Goal: Find specific page/section: Find specific page/section

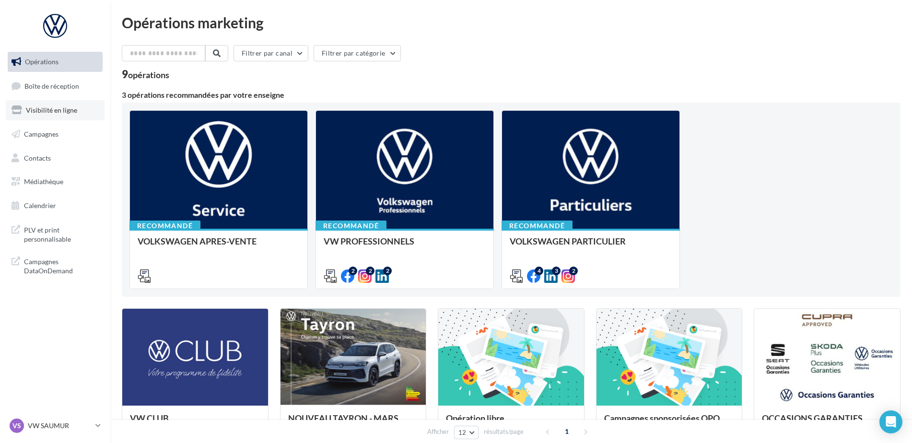
click at [51, 119] on link "Visibilité en ligne" at bounding box center [55, 110] width 99 height 20
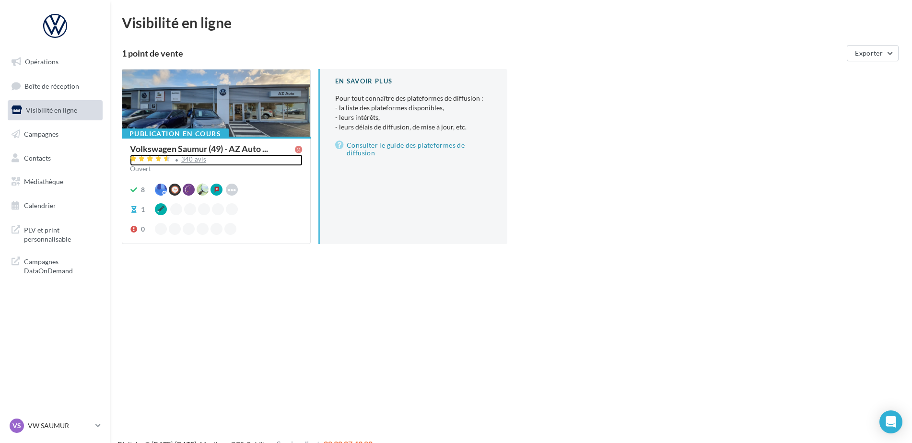
click at [183, 160] on div "340 avis" at bounding box center [193, 159] width 25 height 6
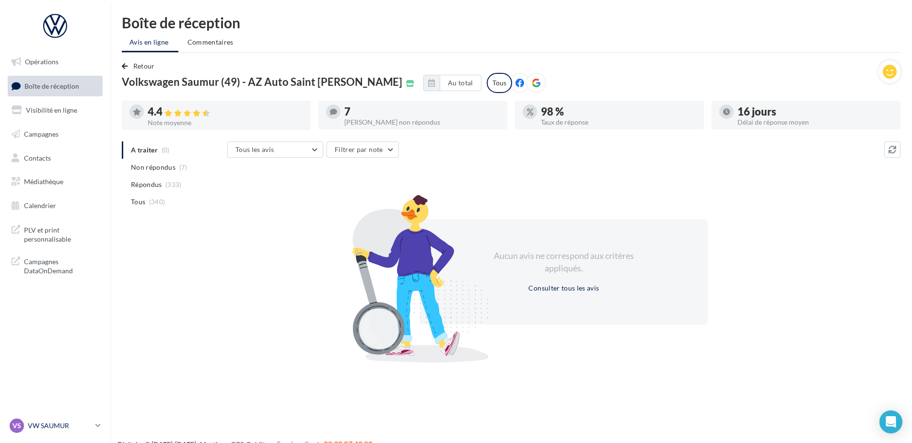
click at [71, 420] on div "VS VW SAUMUR vw-sau-tar" at bounding box center [51, 426] width 82 height 14
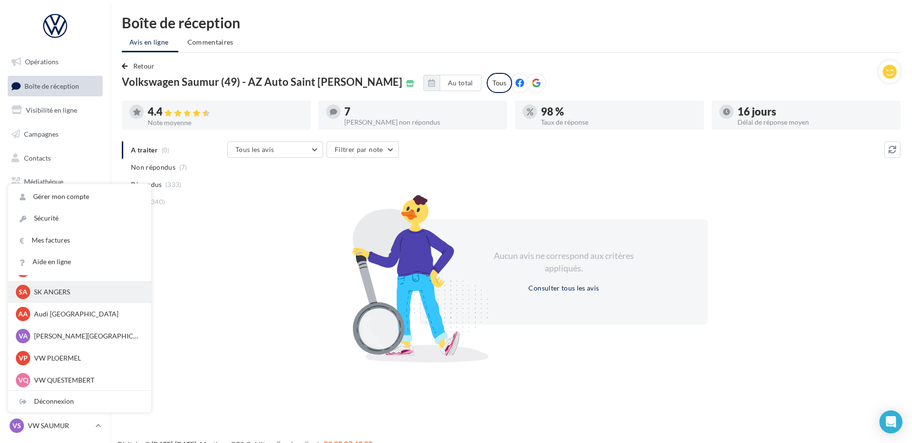
scroll to position [88, 0]
click at [78, 317] on p "Audi ANGERS" at bounding box center [86, 313] width 105 height 10
